Goal: Task Accomplishment & Management: Manage account settings

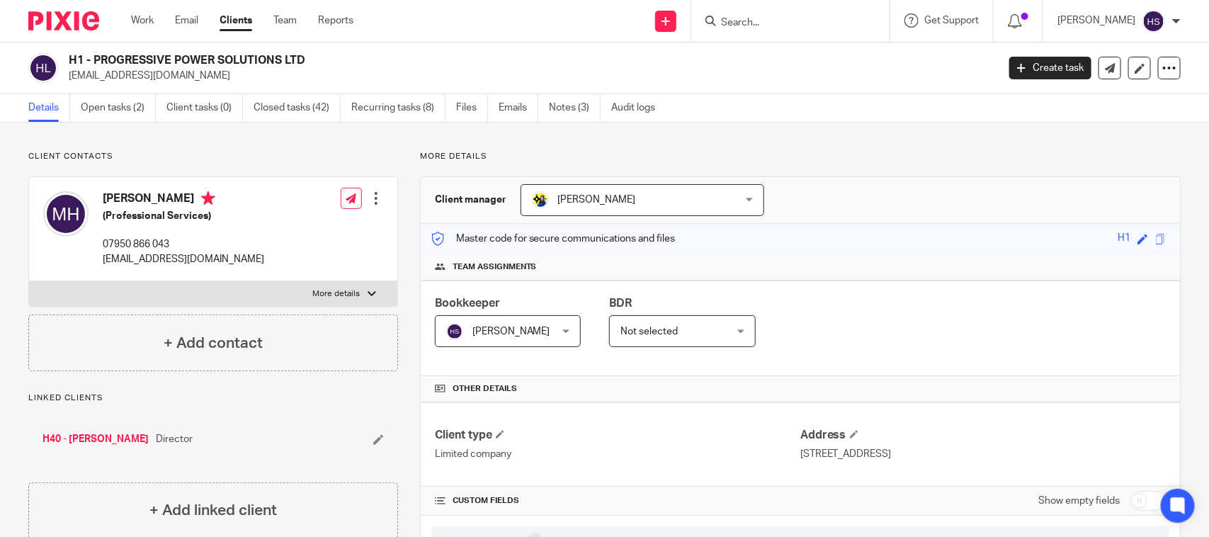
scroll to position [1269, 0]
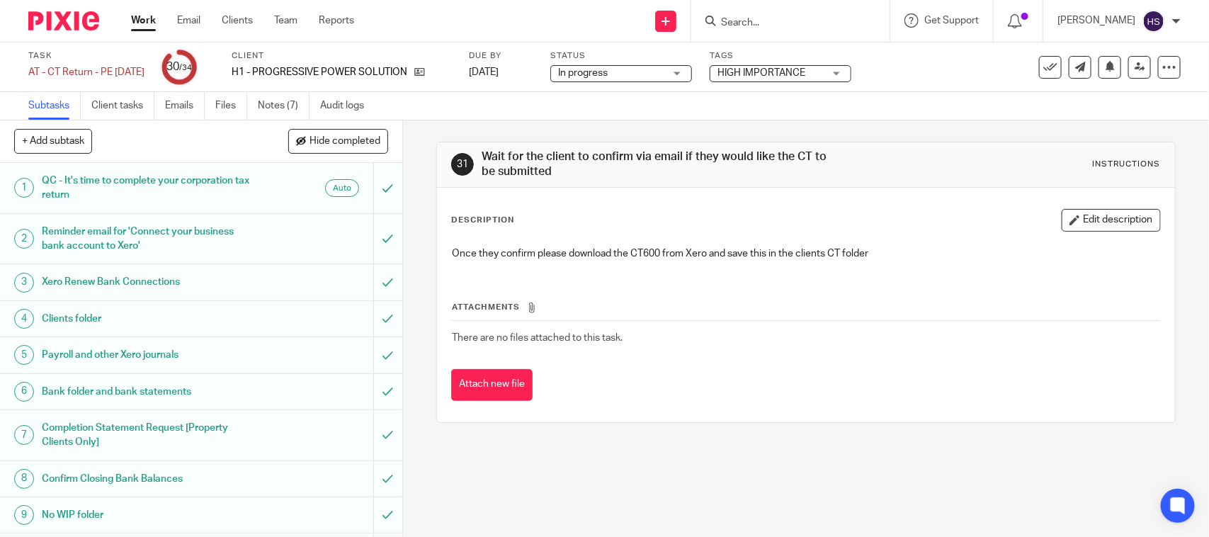
click at [649, 72] on span "In progress" at bounding box center [611, 73] width 106 height 15
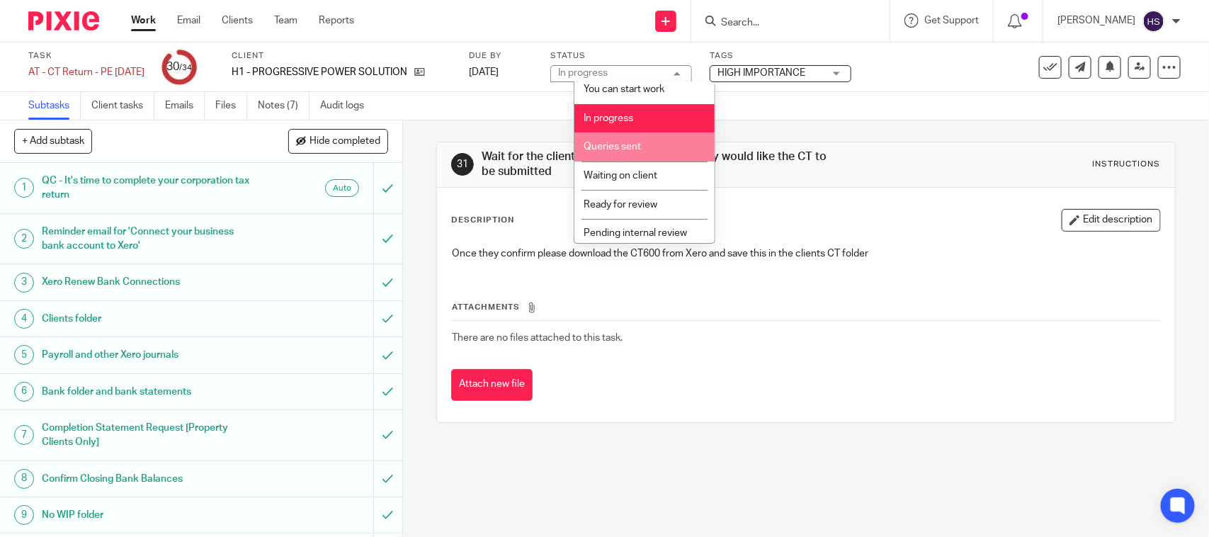
scroll to position [67, 0]
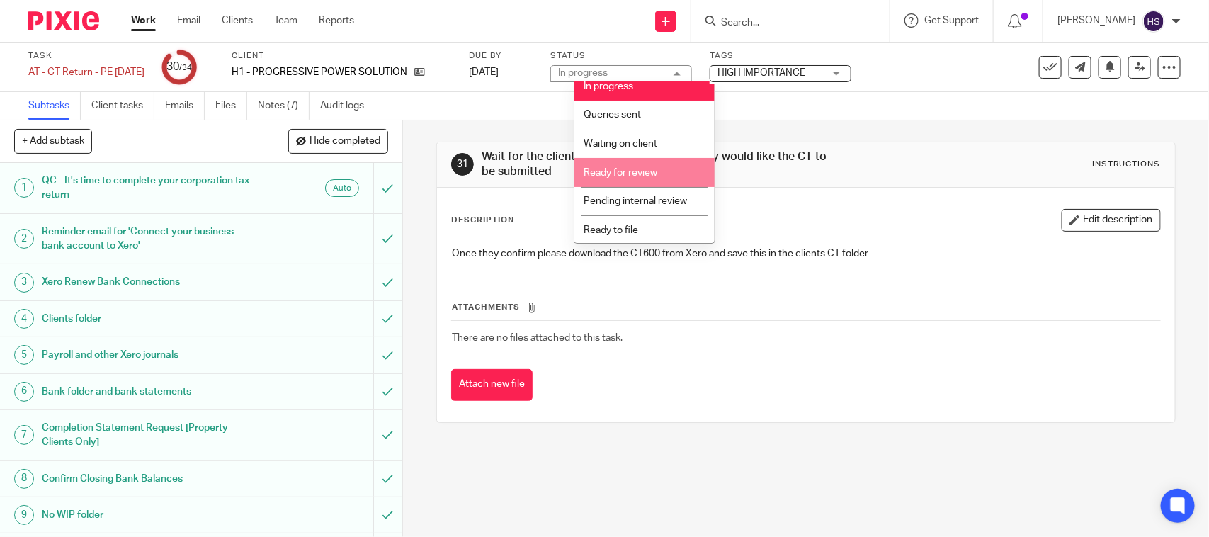
click at [647, 179] on li "Ready for review" at bounding box center [644, 172] width 140 height 29
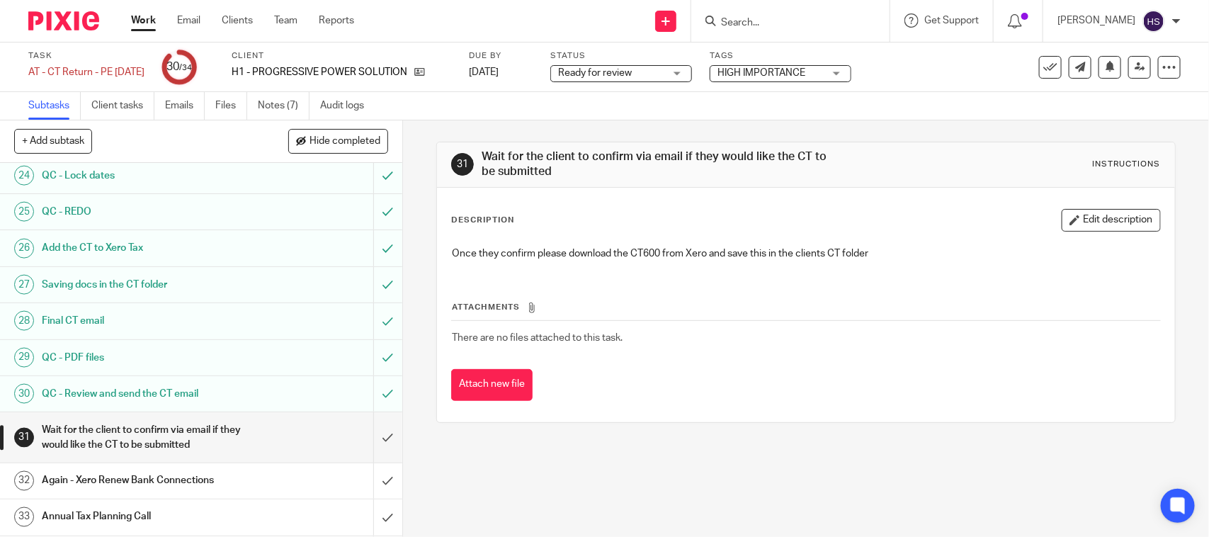
scroll to position [914, 0]
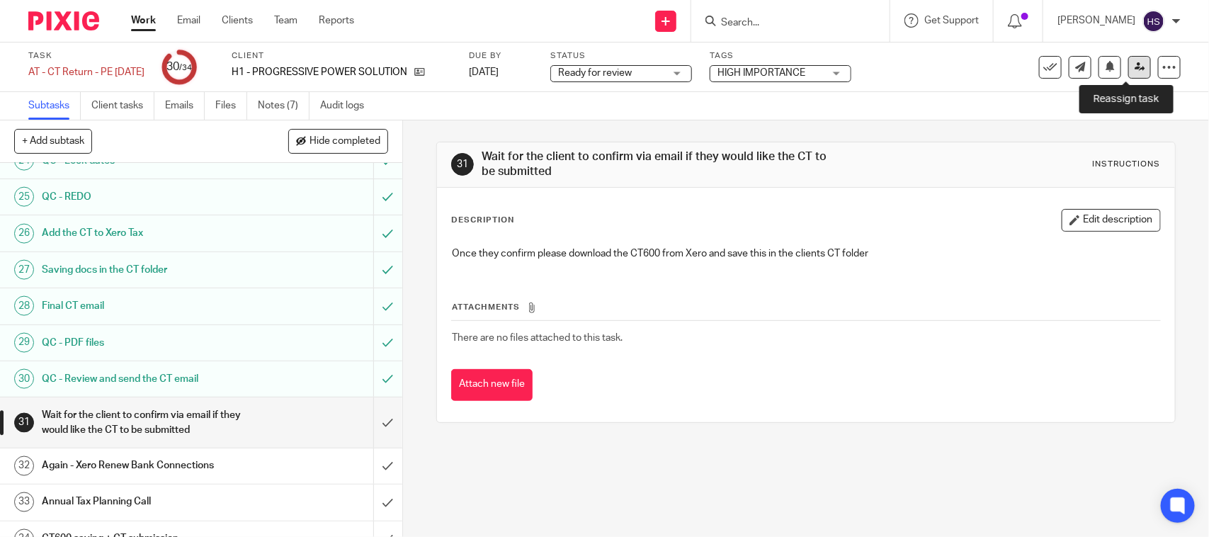
click at [1135, 66] on icon at bounding box center [1140, 67] width 11 height 11
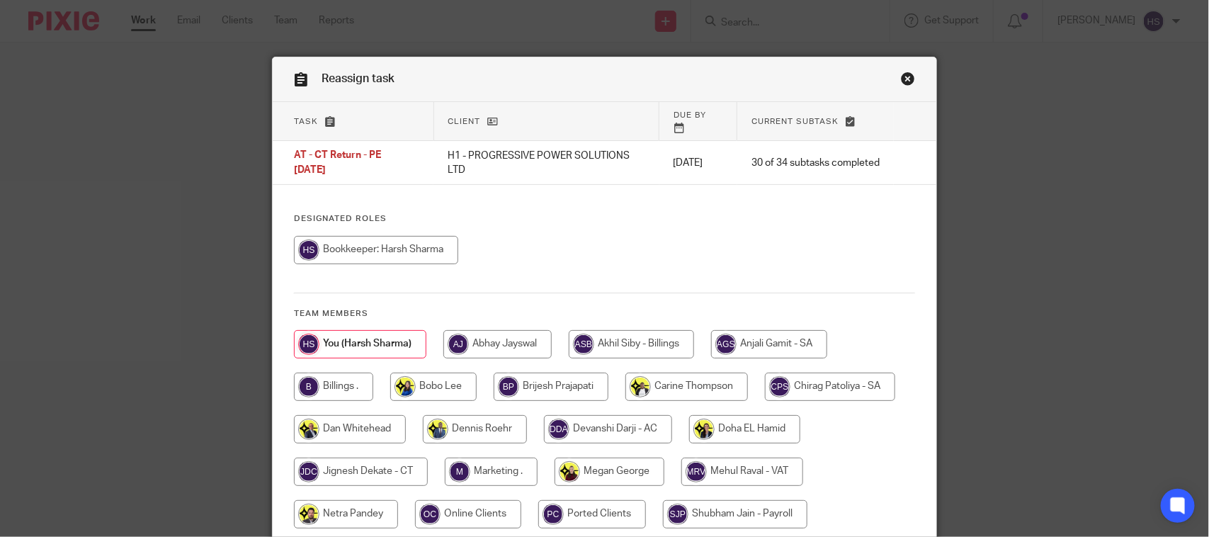
click at [395, 460] on input "radio" at bounding box center [361, 472] width 134 height 28
radio input "true"
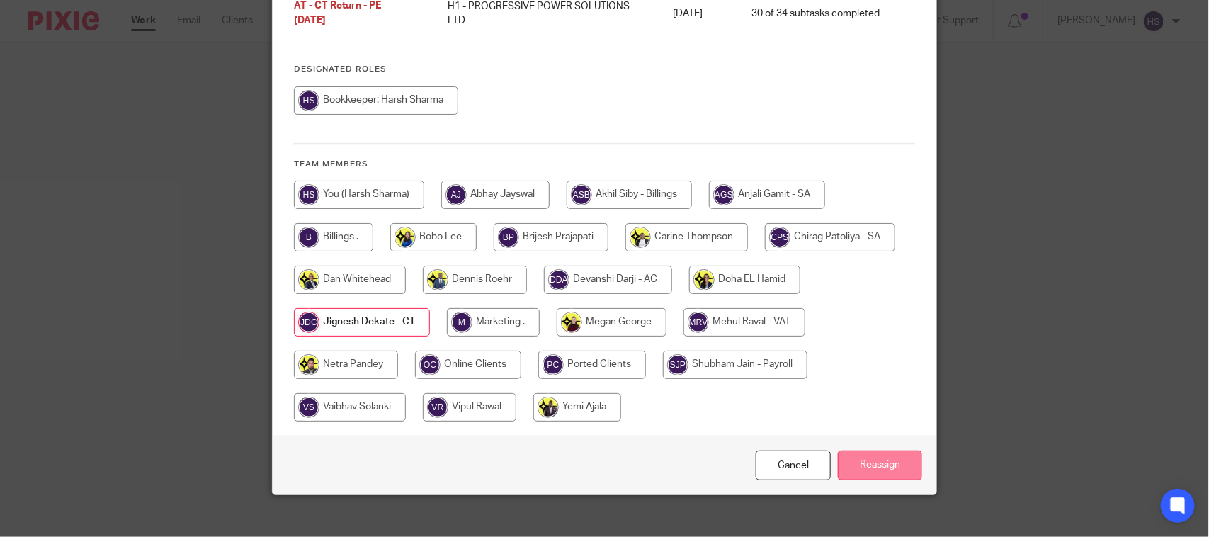
scroll to position [154, 0]
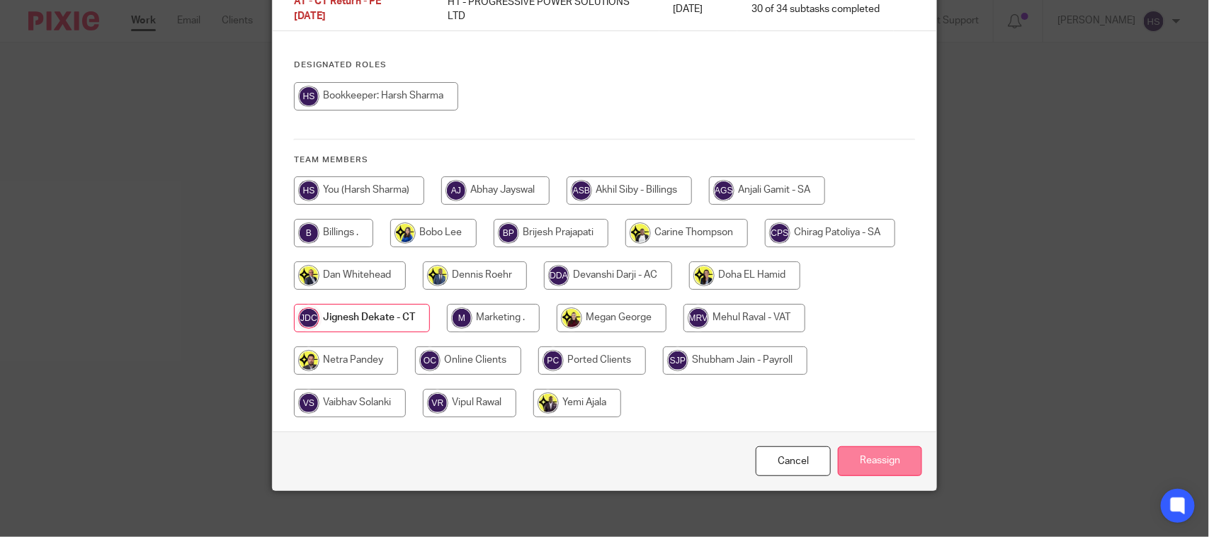
click at [843, 446] on input "Reassign" at bounding box center [880, 461] width 84 height 30
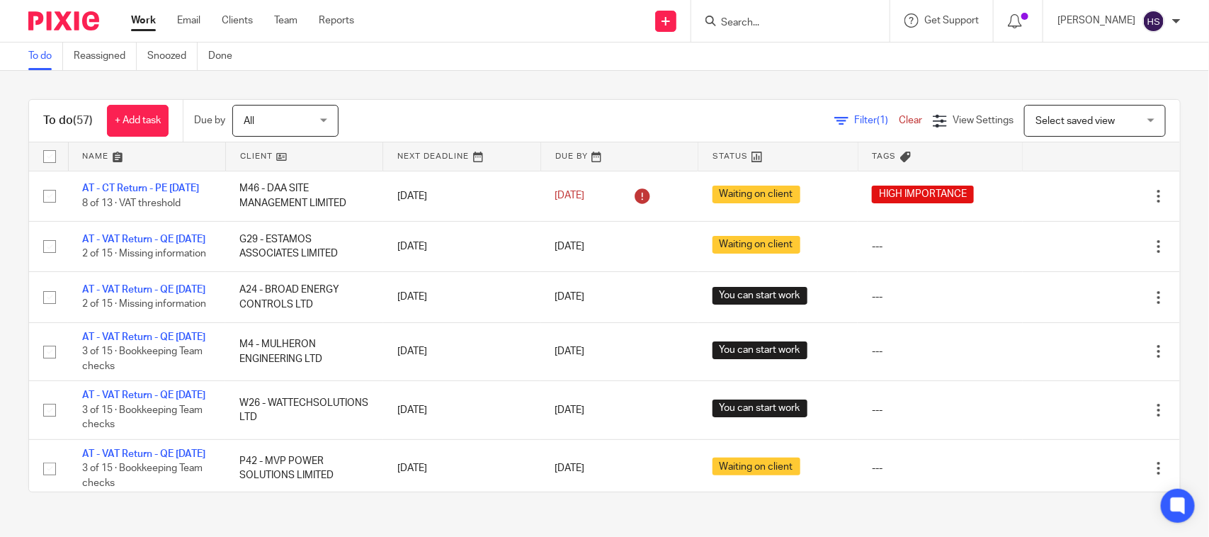
click at [854, 118] on span "Filter (1)" at bounding box center [876, 120] width 45 height 10
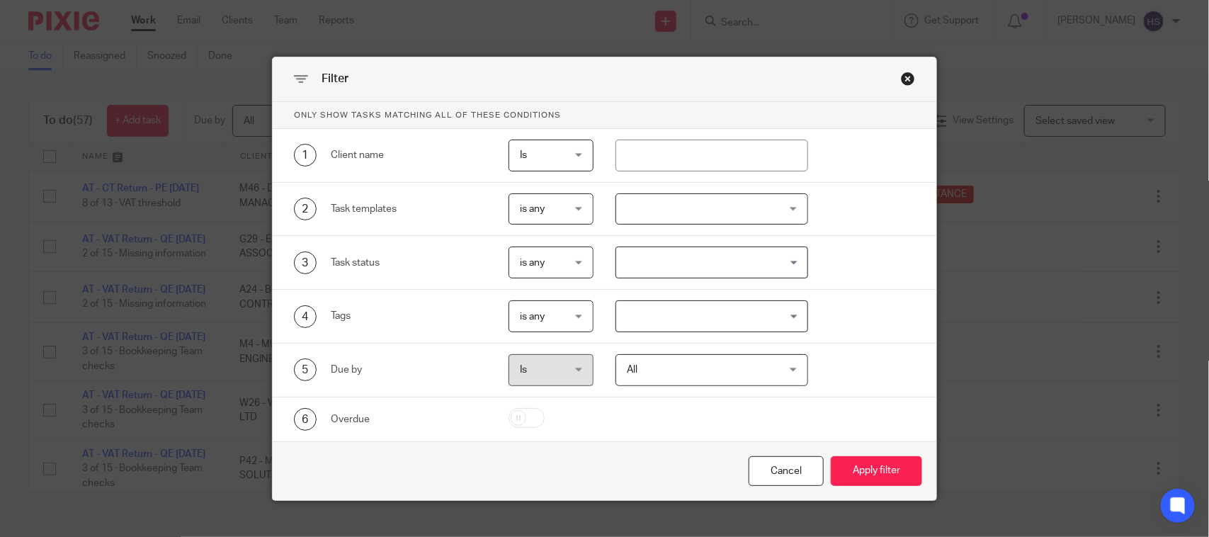
click at [674, 296] on div "4 Tags is any is any is any is all is none is_any Loading..." at bounding box center [605, 317] width 664 height 54
click at [668, 313] on input "Search for option" at bounding box center [708, 316] width 181 height 25
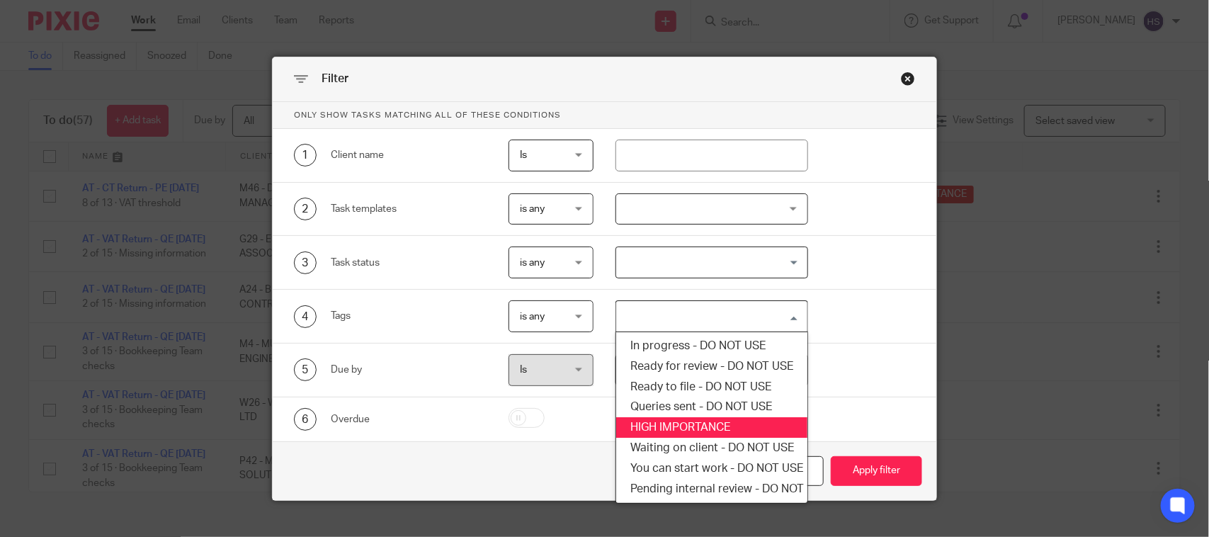
click at [686, 429] on li "HIGH IMPORTANCE" at bounding box center [711, 427] width 191 height 21
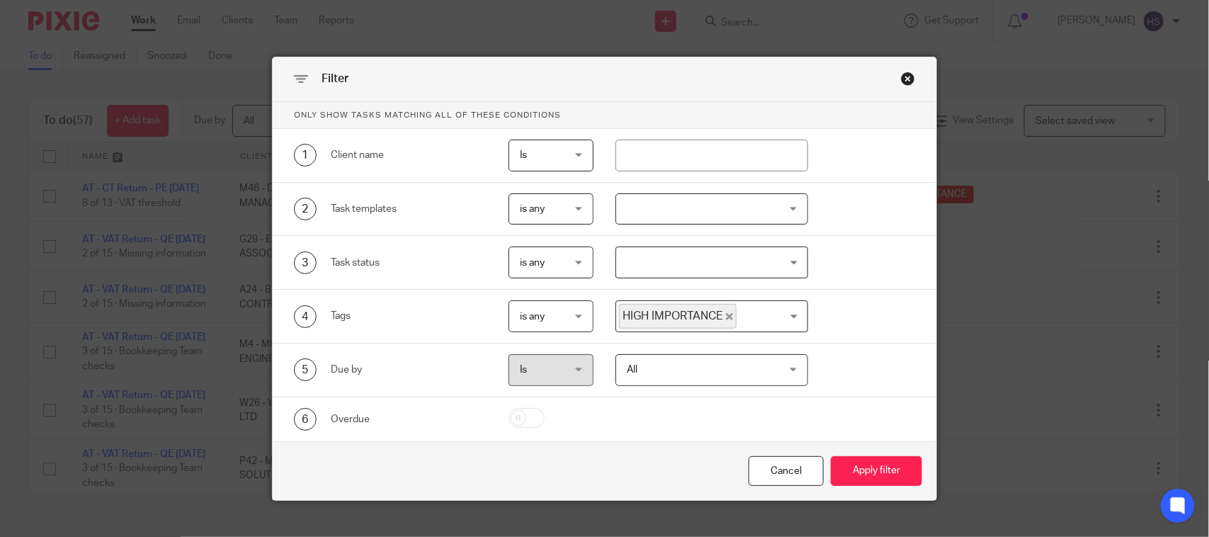
click at [864, 493] on div "Cancel Apply filter" at bounding box center [605, 470] width 664 height 59
click at [864, 478] on button "Apply filter" at bounding box center [876, 471] width 91 height 30
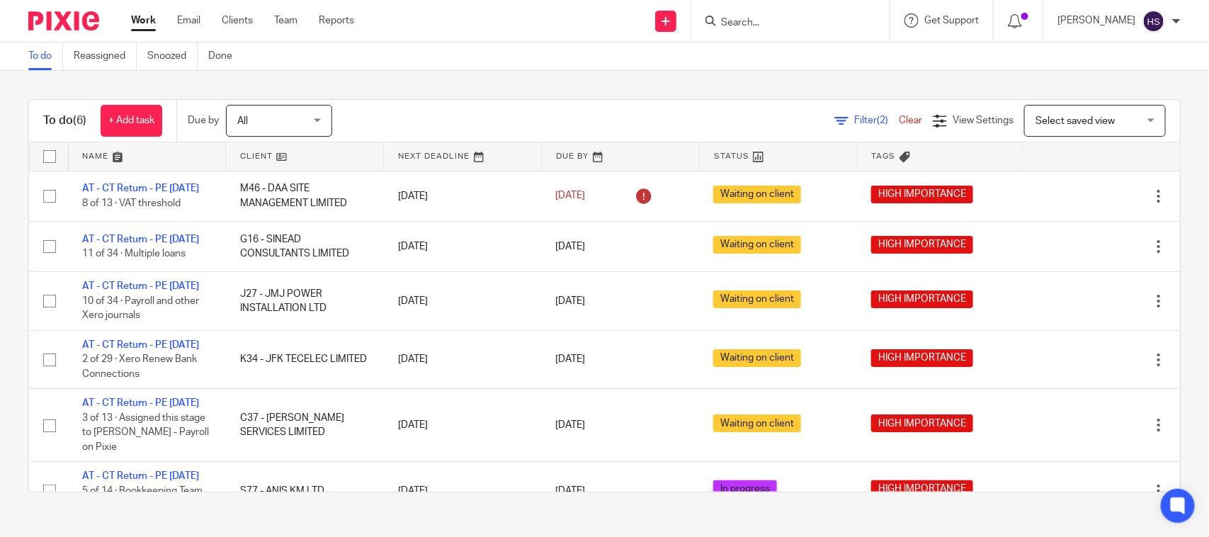
click at [147, 14] on link "Work" at bounding box center [143, 20] width 25 height 14
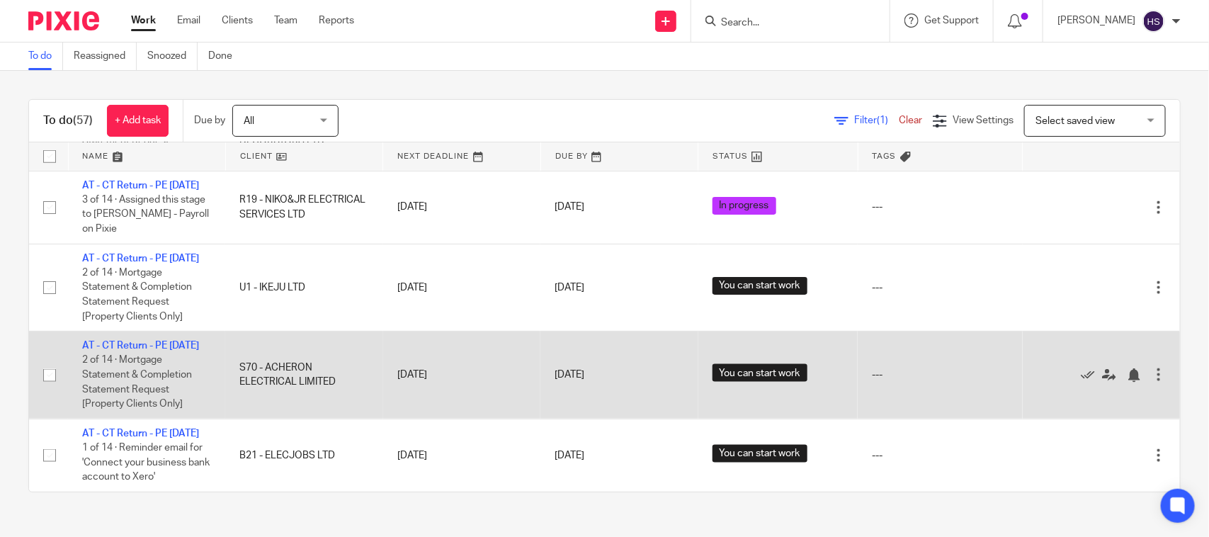
scroll to position [4122, 0]
